Goal: Navigation & Orientation: Go to known website

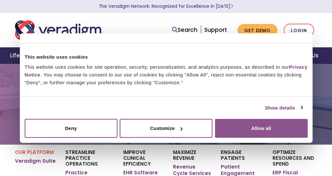
click at [249, 124] on button "Allow all" at bounding box center [261, 128] width 93 height 19
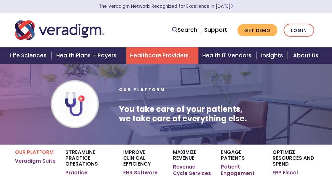
click at [249, 124] on body "Consent Details [#IABV2SETTINGS#] About This website uses cookies This website …" at bounding box center [166, 152] width 332 height 176
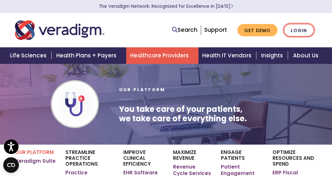
drag, startPoint x: 305, startPoint y: 28, endPoint x: 295, endPoint y: 30, distance: 10.6
click at [295, 30] on link "Login" at bounding box center [298, 30] width 31 height 13
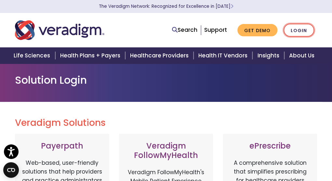
click at [297, 34] on link "Login" at bounding box center [298, 30] width 31 height 13
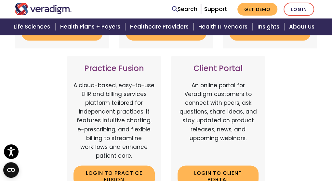
scroll to position [291, 0]
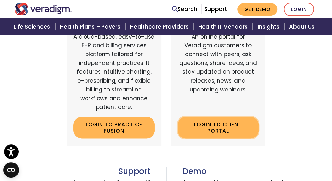
drag, startPoint x: 198, startPoint y: 125, endPoint x: 194, endPoint y: 125, distance: 3.3
click at [194, 125] on link "Login to Client Portal" at bounding box center [217, 127] width 81 height 21
